Goal: Task Accomplishment & Management: Manage account settings

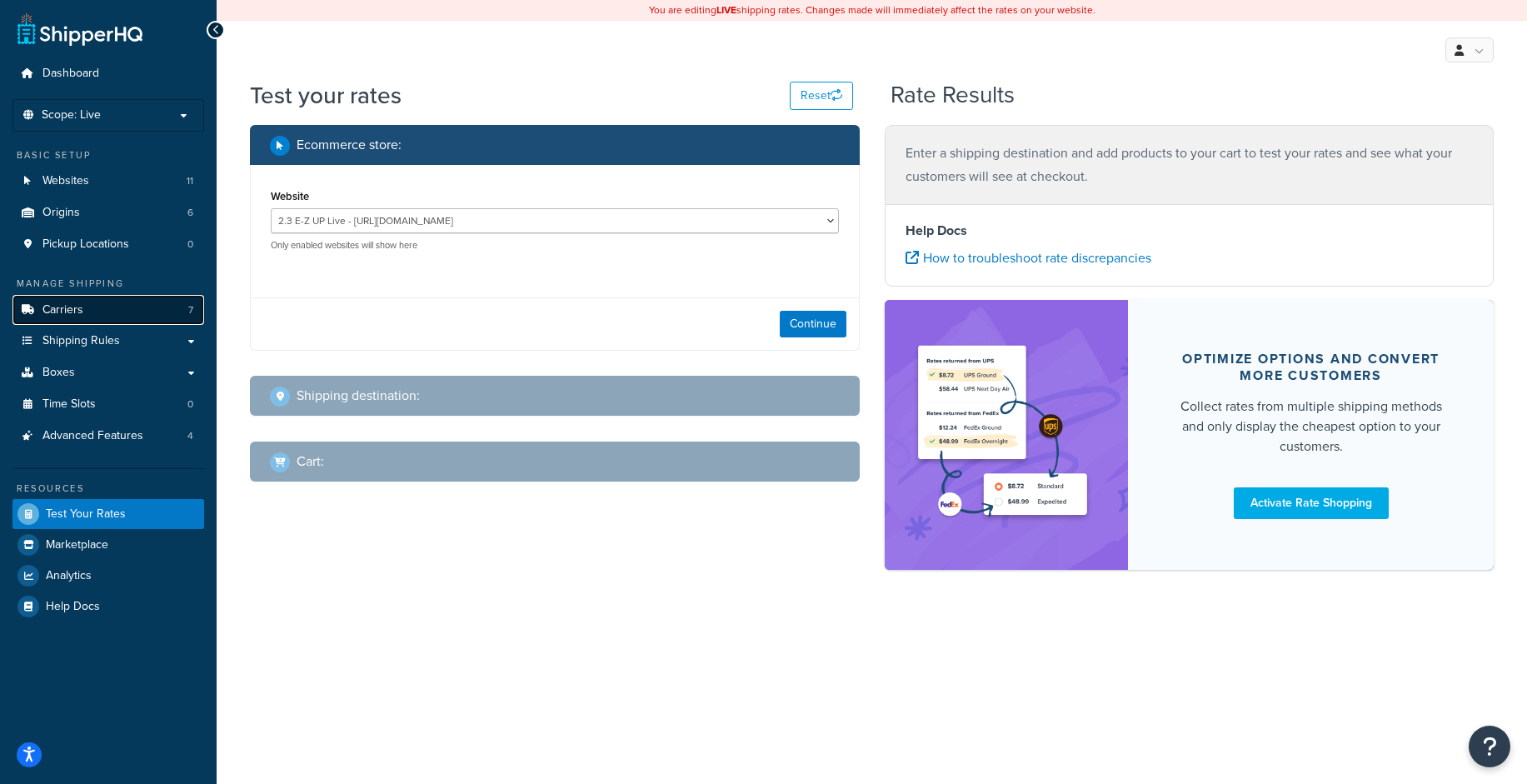
click at [106, 320] on link "Carriers 7" at bounding box center [108, 310] width 192 height 31
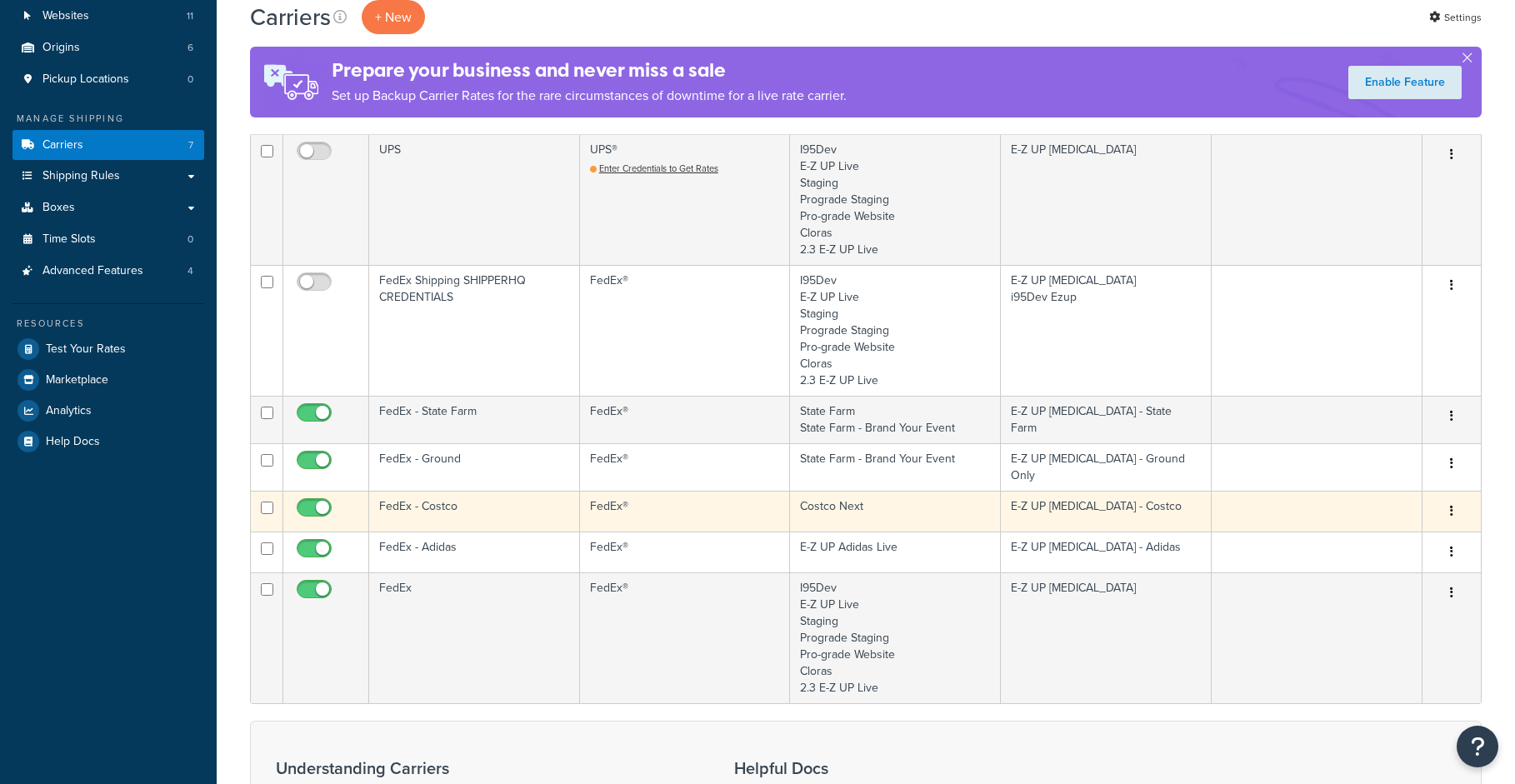
scroll to position [167, 0]
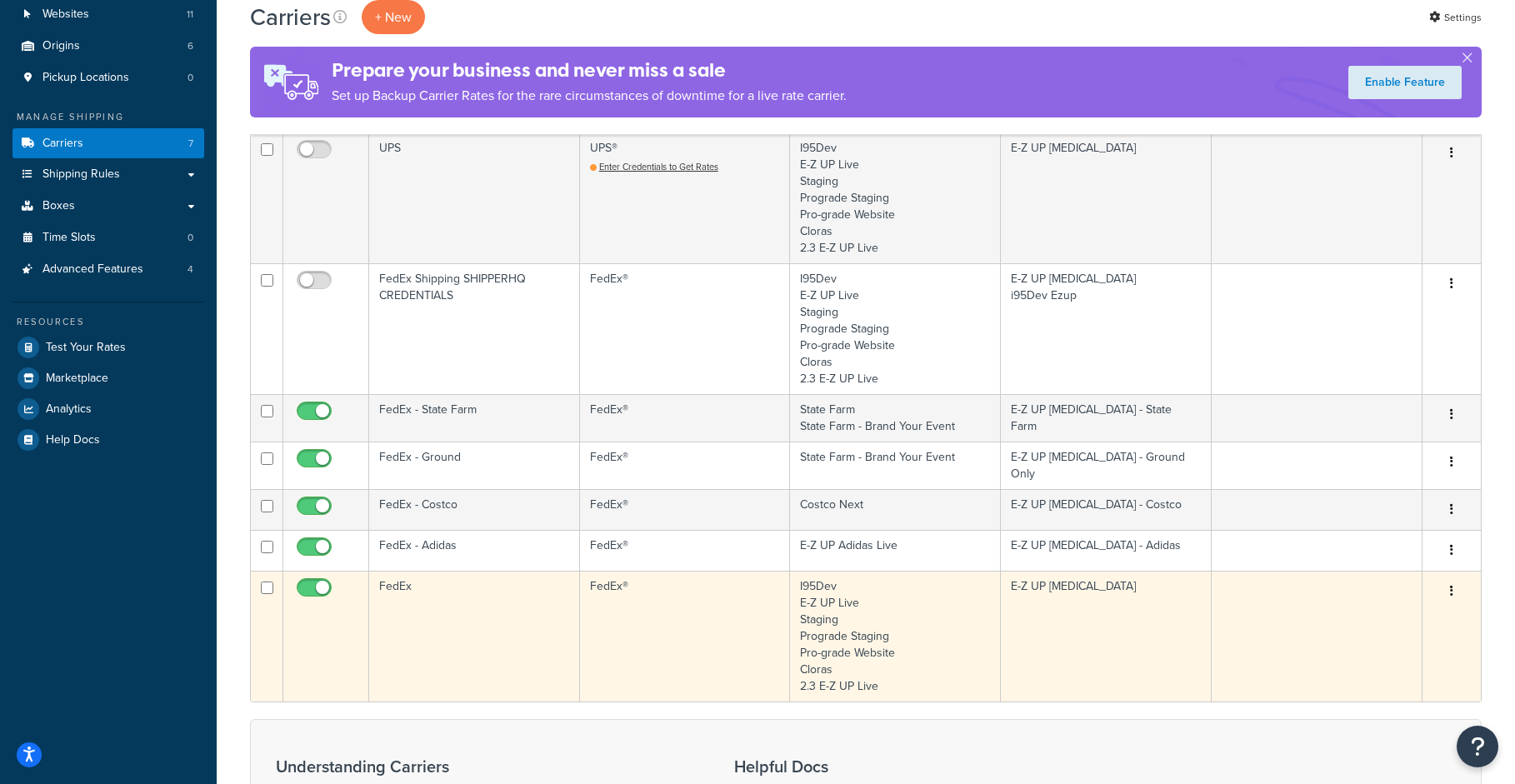
click at [1449, 586] on button "button" at bounding box center [1452, 592] width 24 height 26
click at [1397, 617] on link "Edit" at bounding box center [1385, 619] width 132 height 34
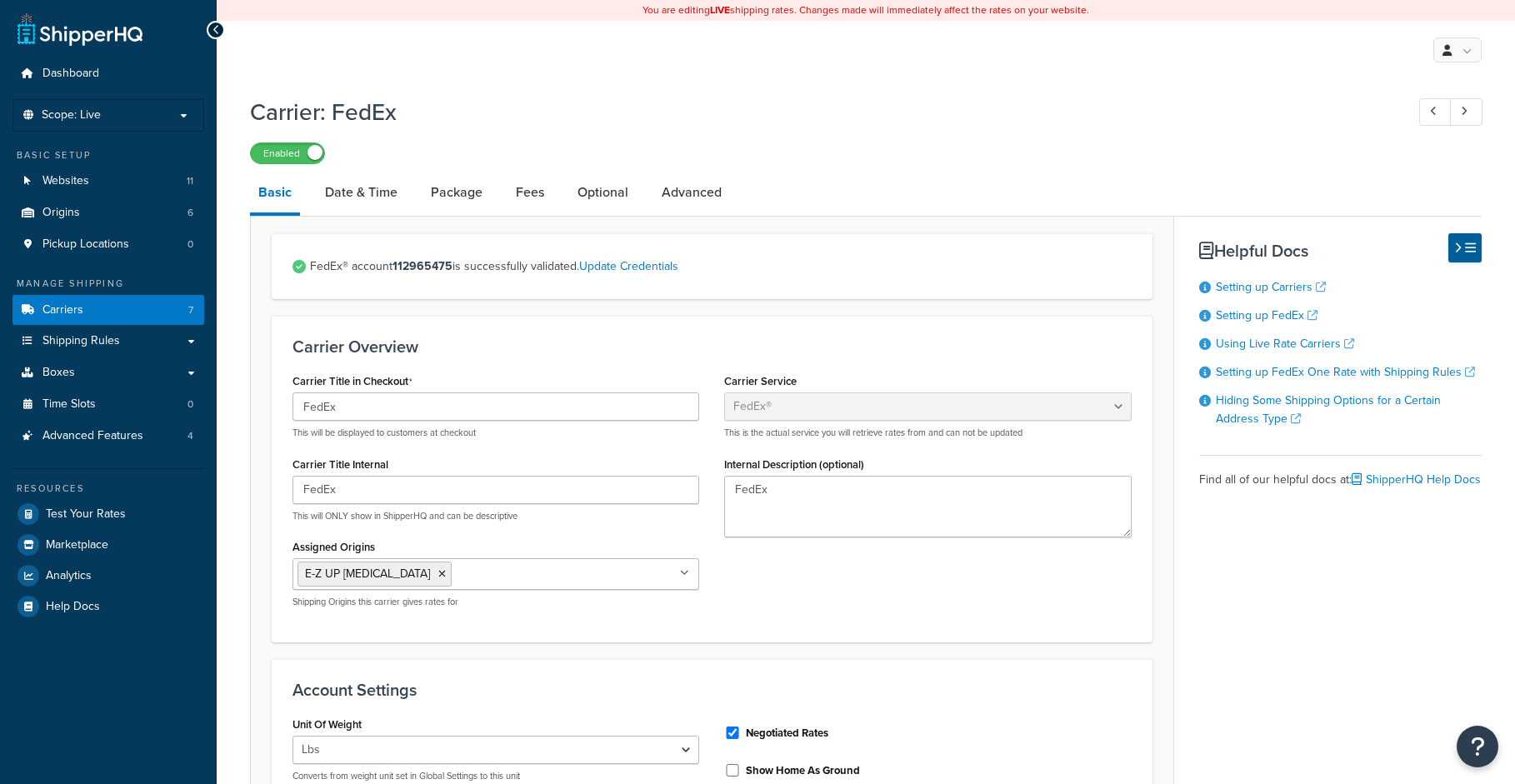
select select "fedEx"
select select "REGULAR_PICKUP"
select select "YOUR_PACKAGING"
click at [631, 274] on link "Update Credentials" at bounding box center [629, 266] width 99 height 18
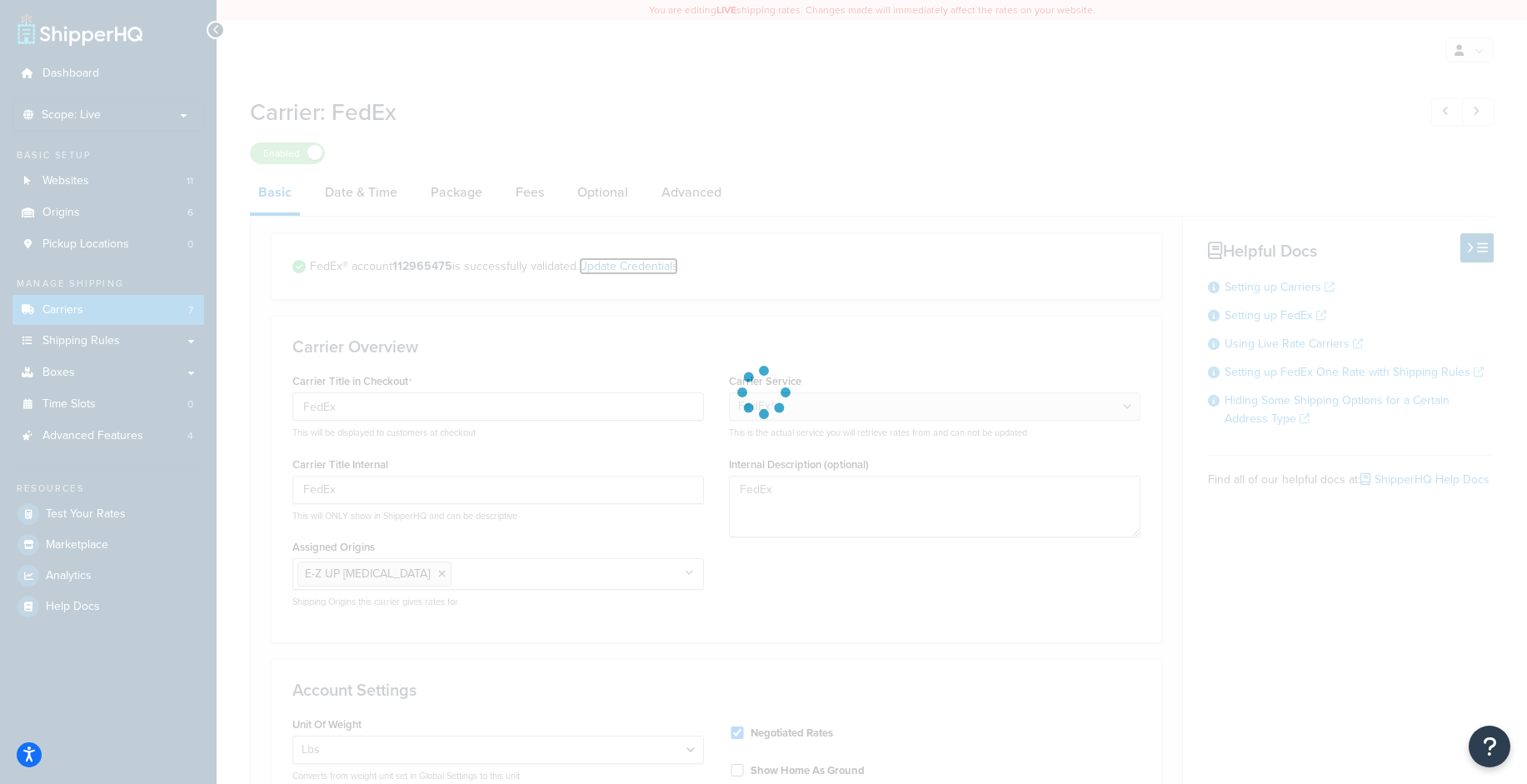
select select "US"
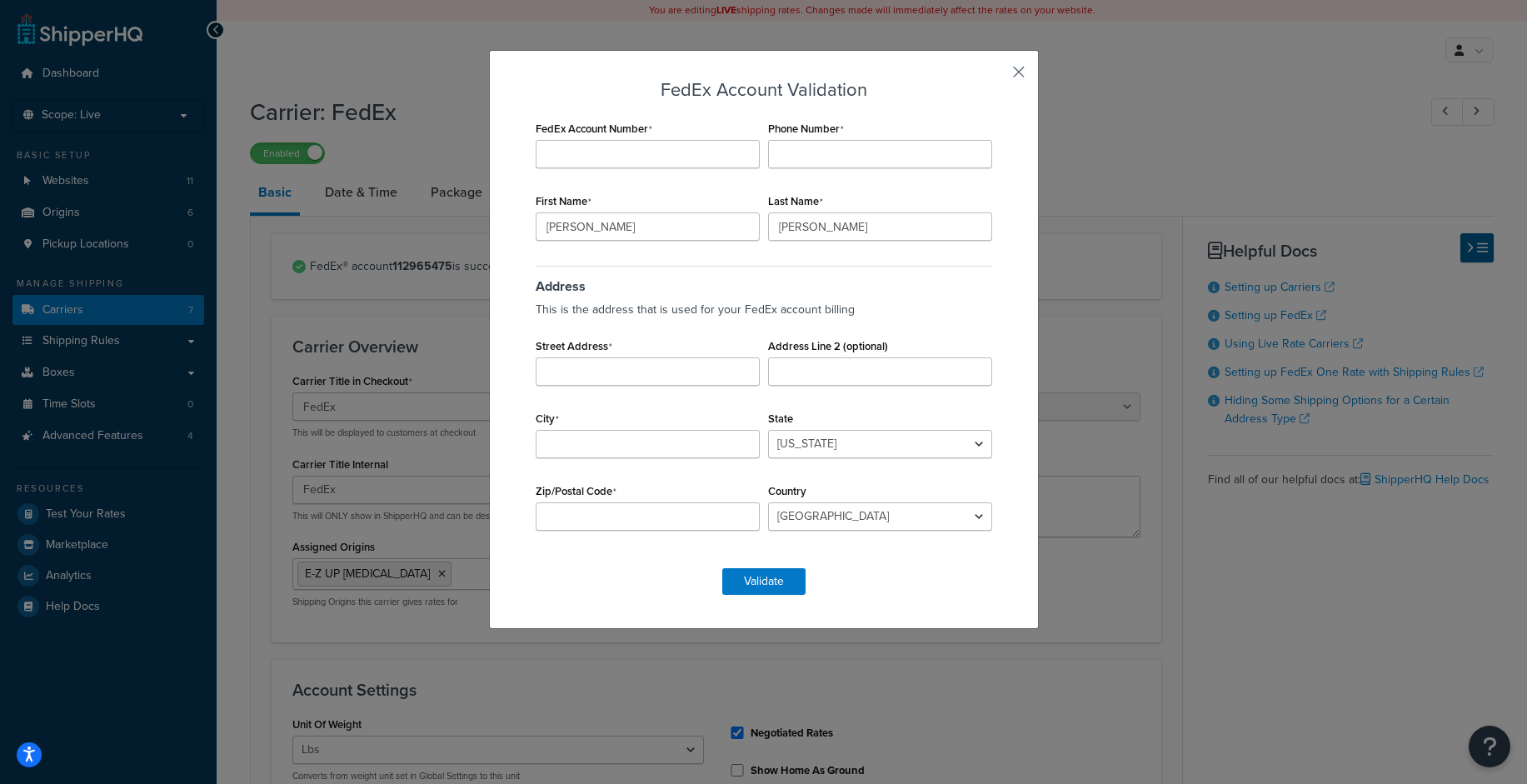
click at [997, 75] on button "button" at bounding box center [995, 77] width 4 height 4
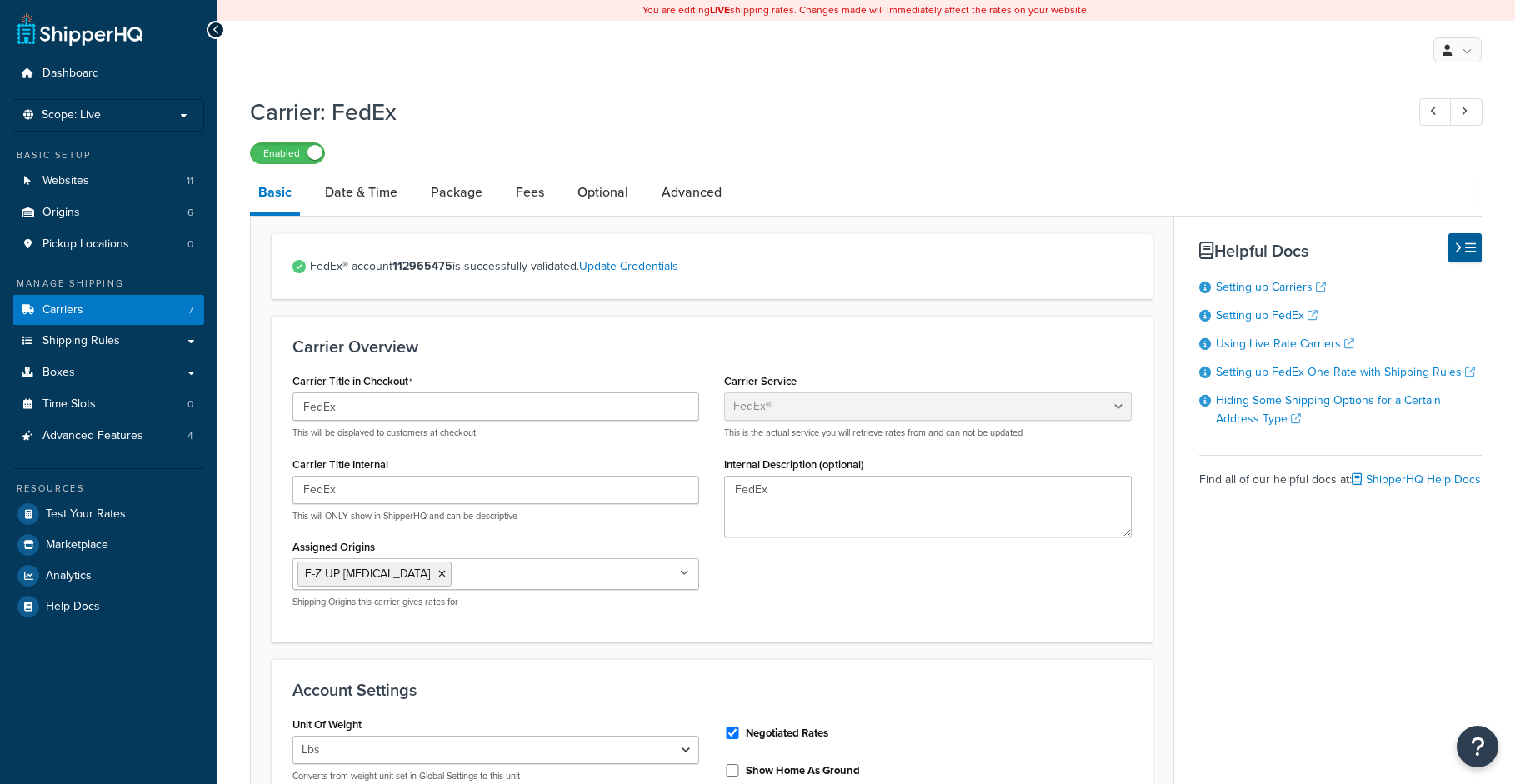
select select "fedEx"
select select "REGULAR_PICKUP"
select select "YOUR_PACKAGING"
click at [644, 268] on link "Update Credentials" at bounding box center [629, 266] width 99 height 18
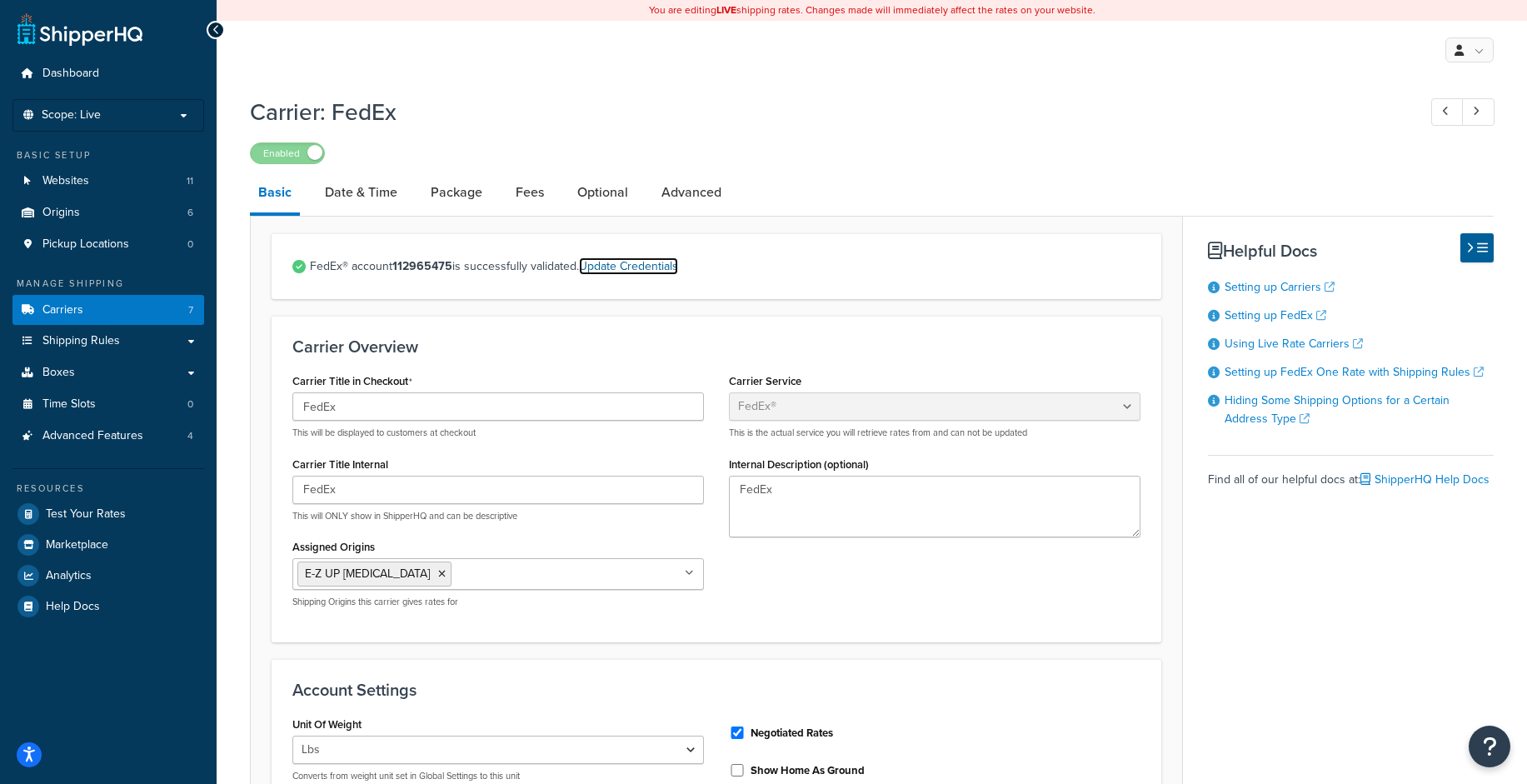
select select "US"
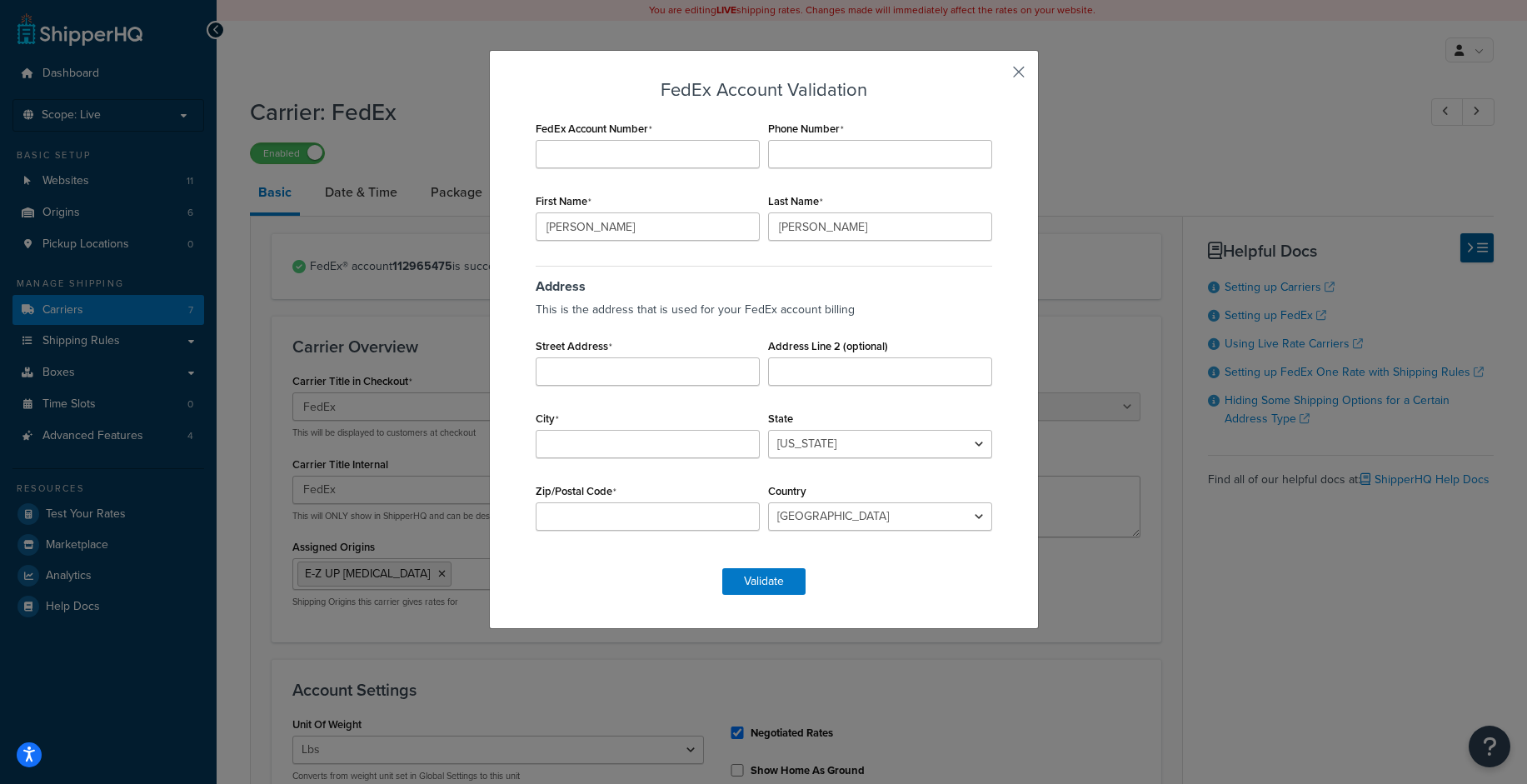
click at [997, 75] on button "button" at bounding box center [995, 77] width 4 height 4
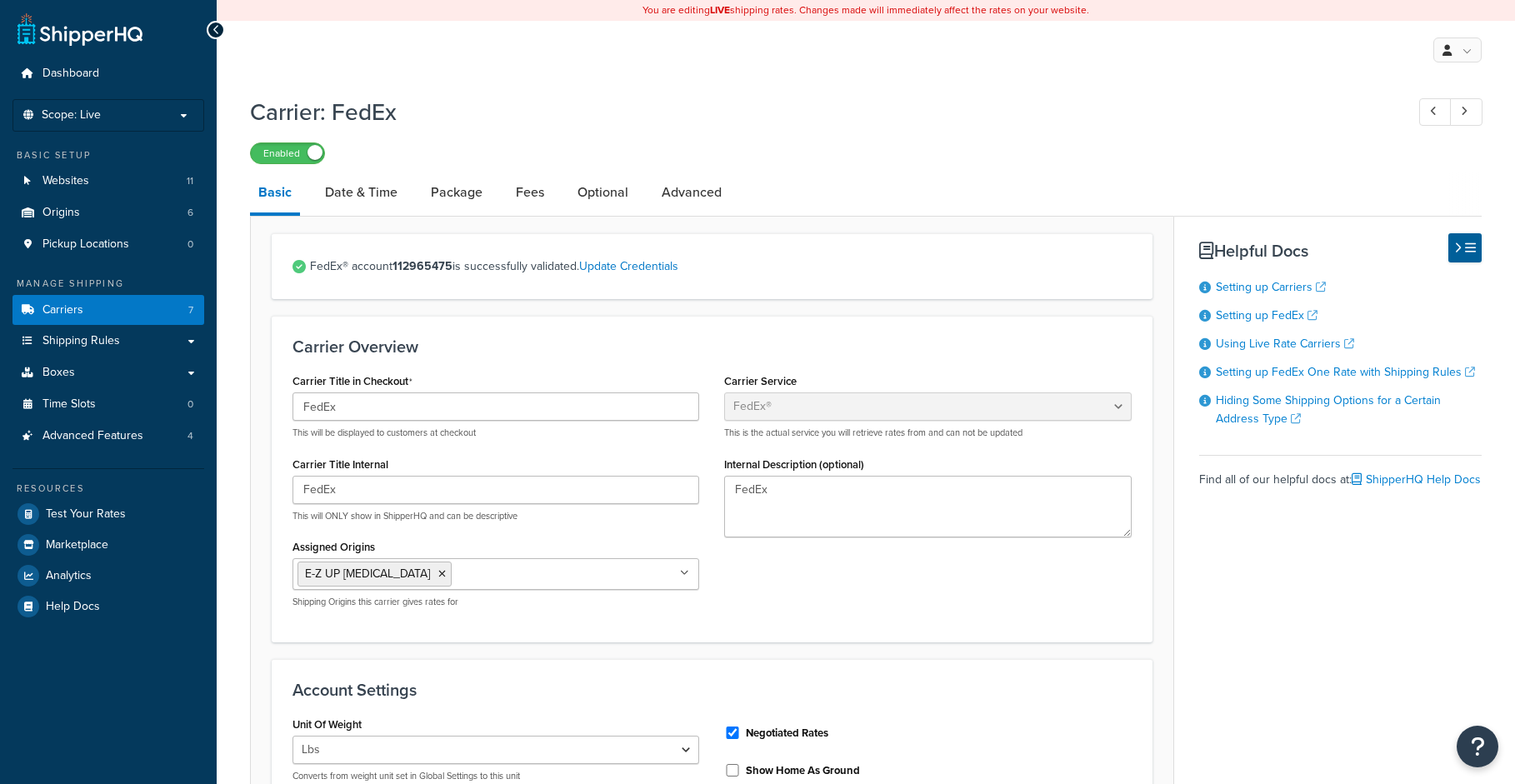
select select "fedEx"
select select "REGULAR_PICKUP"
select select "YOUR_PACKAGING"
